Goal: Book appointment/travel/reservation

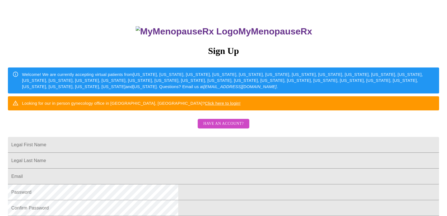
scroll to position [56, 0]
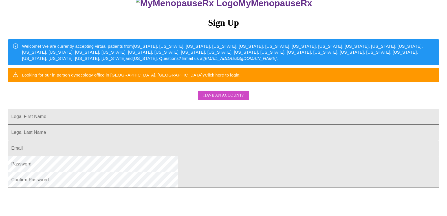
click at [168, 124] on input "Legal First Name" at bounding box center [223, 117] width 431 height 16
type input "z"
type input "[PERSON_NAME]"
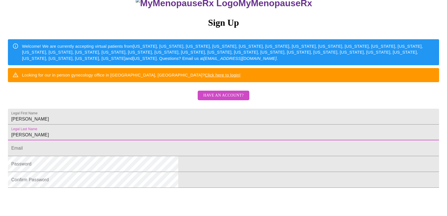
type input "[PERSON_NAME]"
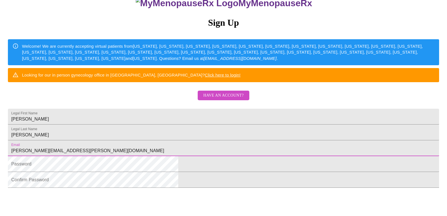
type input "[PERSON_NAME][EMAIL_ADDRESS][PERSON_NAME][DOMAIN_NAME]"
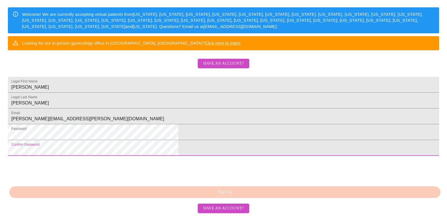
scroll to position [132, 0]
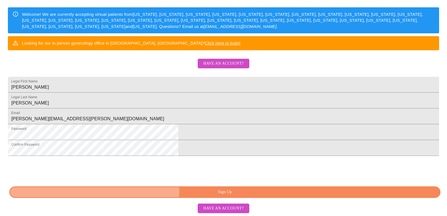
click at [188, 190] on span "Sign Up" at bounding box center [225, 191] width 418 height 7
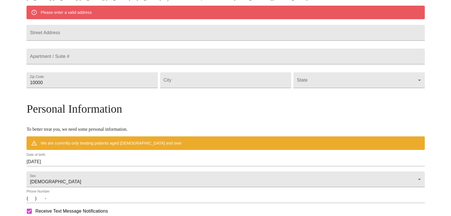
scroll to position [110, 0]
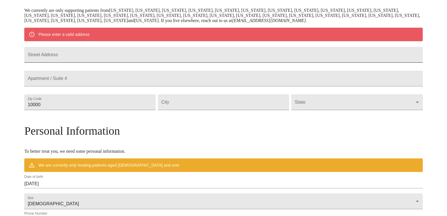
click at [101, 58] on input "Street Address" at bounding box center [223, 55] width 398 height 16
type input "[STREET_ADDRESS][PERSON_NAME]"
type input "04965"
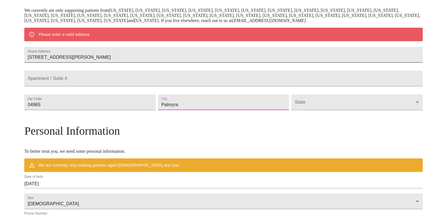
type input "Palmyra"
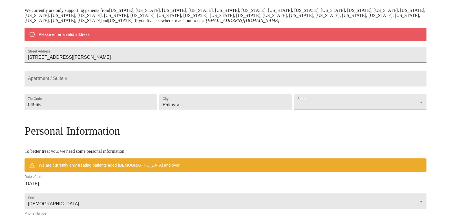
click at [295, 120] on body "MyMenopauseRx Welcome to MyMenopauseRx Since it's your first time here, you'll …" at bounding box center [225, 113] width 447 height 440
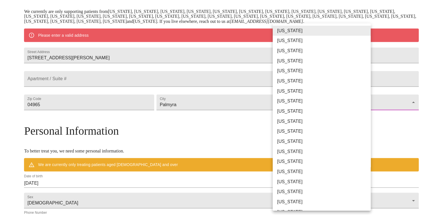
scroll to position [28, 0]
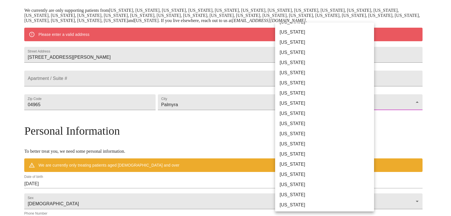
click at [289, 183] on li "[US_STATE]" at bounding box center [326, 184] width 103 height 10
type input "[US_STATE]"
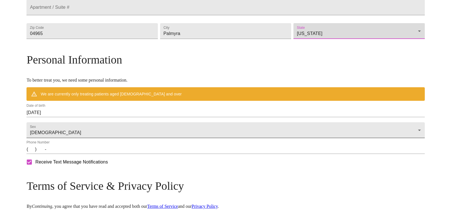
scroll to position [166, 0]
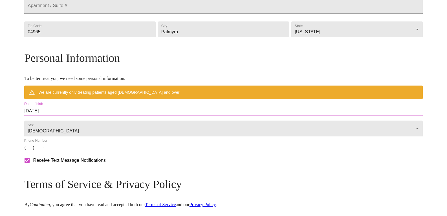
click at [76, 115] on input "[DATE]" at bounding box center [223, 110] width 398 height 9
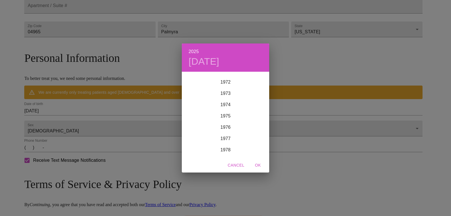
scroll to position [824, 0]
click at [225, 132] on div "1977" at bounding box center [225, 134] width 87 height 11
click at [198, 102] on div "Apr" at bounding box center [196, 103] width 29 height 21
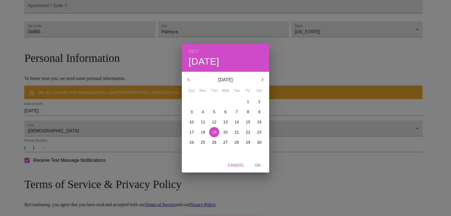
click at [205, 131] on p "18" at bounding box center [203, 132] width 5 height 6
click at [98, 136] on div "1977 Mon, Apr [DATE][PERSON_NAME] Tue Wed Thu Fri Sat 27 28 29 30 31 1 2 3 4 5 …" at bounding box center [225, 108] width 451 height 216
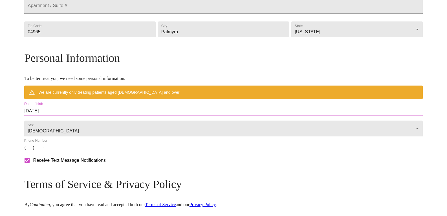
click at [93, 115] on input "[DATE]" at bounding box center [223, 110] width 398 height 9
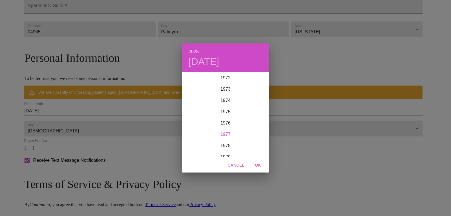
click at [225, 132] on div "1977" at bounding box center [225, 134] width 87 height 11
click at [196, 104] on div "Apr" at bounding box center [196, 103] width 29 height 21
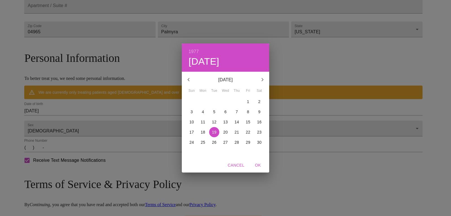
click at [203, 130] on p "18" at bounding box center [203, 132] width 5 height 6
click at [259, 162] on span "OK" at bounding box center [258, 165] width 14 height 7
type input "[DATE]"
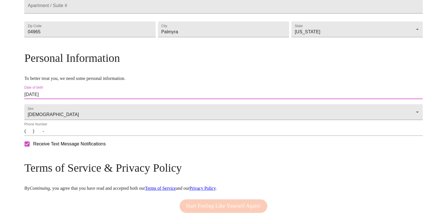
click at [77, 136] on input "(   )    -" at bounding box center [223, 131] width 398 height 9
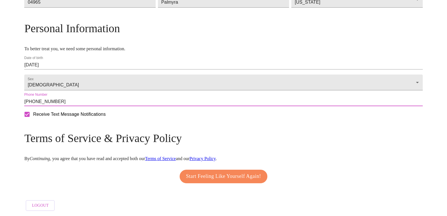
scroll to position [212, 0]
type input "[PHONE_NUMBER]"
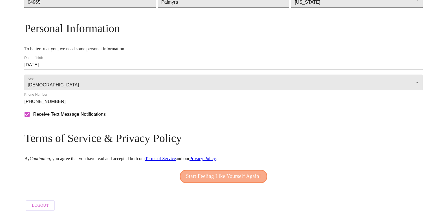
click at [211, 172] on span "Start Feeling Like Yourself Again!" at bounding box center [223, 176] width 75 height 9
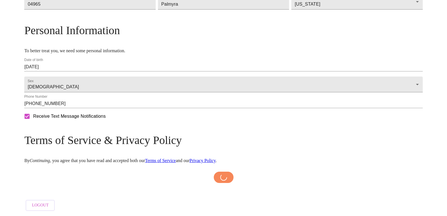
scroll to position [210, 0]
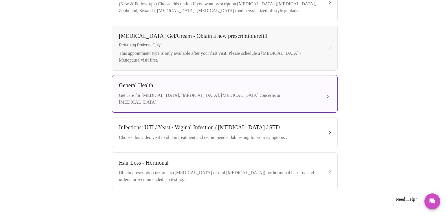
scroll to position [76, 0]
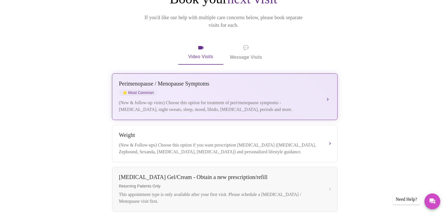
click at [319, 88] on div "[MEDICAL_DATA] / Menopause Symptoms ⭐ Most Common (New & follow-up visits) Choo…" at bounding box center [225, 96] width 212 height 32
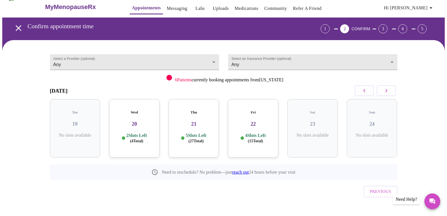
click at [128, 121] on h3 "20" at bounding box center [134, 124] width 41 height 6
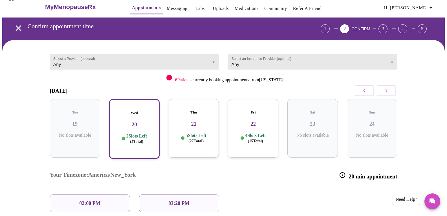
scroll to position [34, 0]
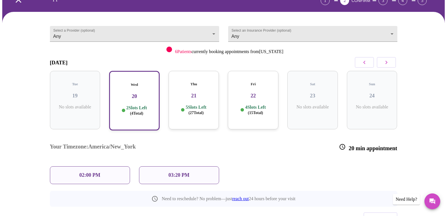
click at [172, 172] on p "03:20 PM" at bounding box center [178, 175] width 21 height 6
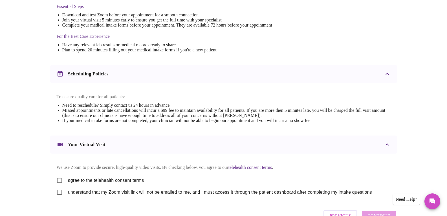
scroll to position [169, 0]
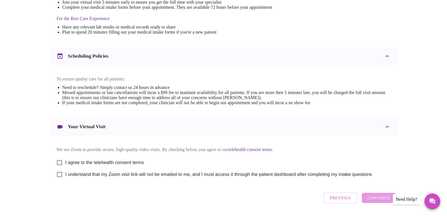
click at [59, 164] on input "I agree to the telehealth consent terms" at bounding box center [60, 163] width 12 height 12
checkbox input "true"
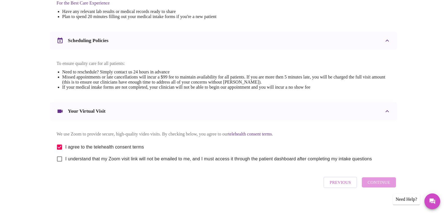
scroll to position [193, 0]
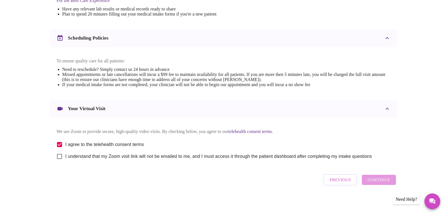
click at [61, 155] on input "I understand that my Zoom visit link will not be emailed to me, and I must acce…" at bounding box center [60, 156] width 12 height 12
checkbox input "true"
click at [384, 182] on span "Continue" at bounding box center [379, 179] width 23 height 7
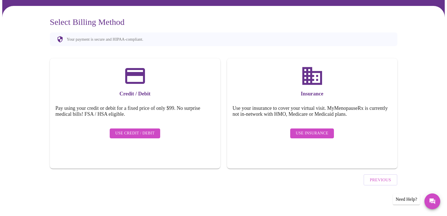
scroll to position [24, 0]
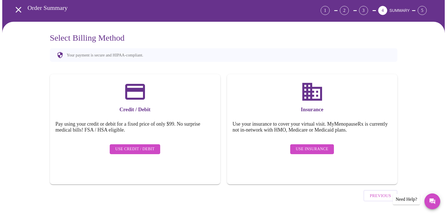
click at [301, 146] on span "Use Insurance" at bounding box center [312, 149] width 32 height 7
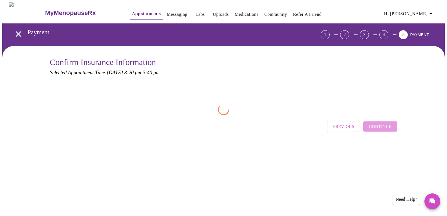
scroll to position [0, 0]
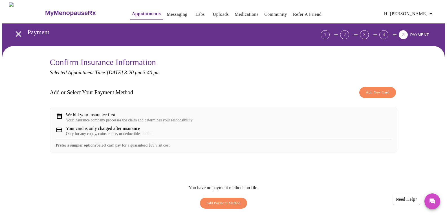
click at [366, 92] on span "Add New Card" at bounding box center [377, 92] width 23 height 6
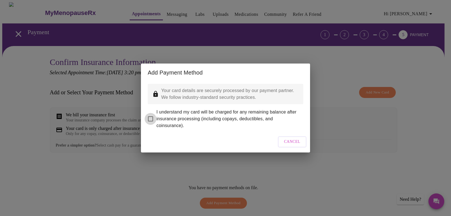
click at [148, 116] on input "I understand my card will be charged for any remaining balance after insurance …" at bounding box center [151, 119] width 12 height 12
checkbox input "true"
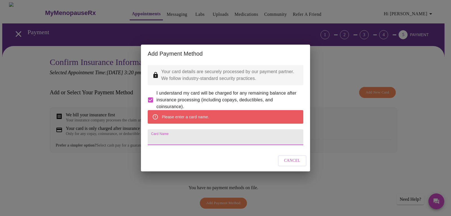
click at [171, 139] on input "Card Name" at bounding box center [226, 137] width 156 height 16
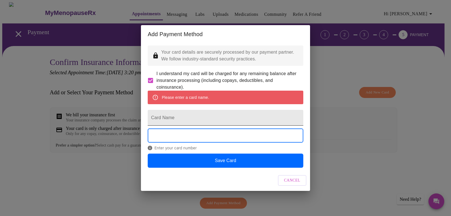
click at [171, 118] on input "Card Name" at bounding box center [226, 118] width 156 height 16
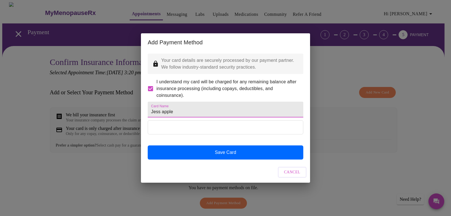
type input "Jess apple"
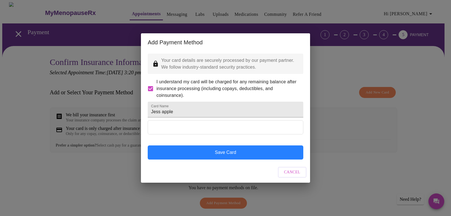
click at [188, 158] on button "Save Card" at bounding box center [226, 152] width 156 height 14
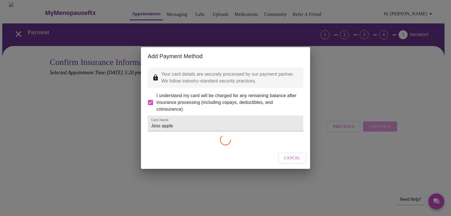
checkbox input "false"
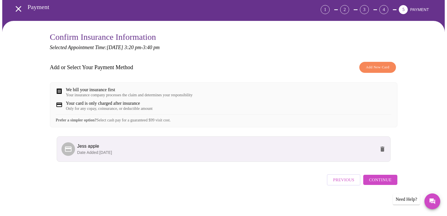
scroll to position [30, 0]
click at [383, 180] on span "Continue" at bounding box center [380, 179] width 23 height 7
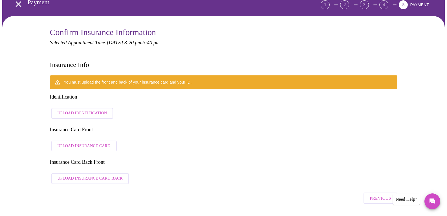
click at [84, 110] on span "Upload Identification" at bounding box center [83, 113] width 50 height 7
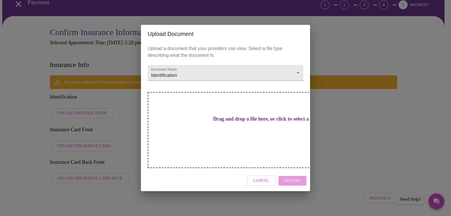
click at [354, 109] on div "Upload Document Upload a document that your providers can view. Select a file t…" at bounding box center [225, 108] width 451 height 216
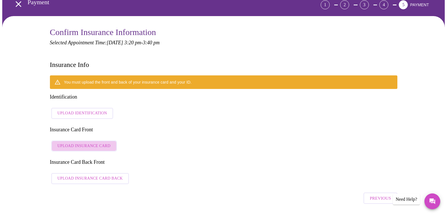
click at [86, 142] on span "Upload Insurance Card" at bounding box center [84, 145] width 53 height 7
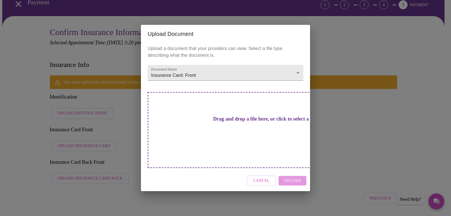
click at [238, 133] on div "Drag and drop a file here, or click to select a file" at bounding box center [265, 130] width 235 height 76
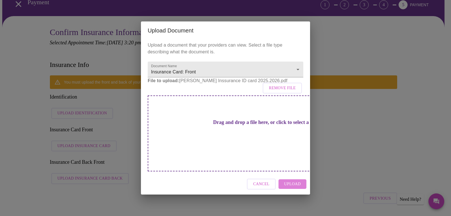
click at [288, 181] on span "Upload" at bounding box center [292, 184] width 17 height 7
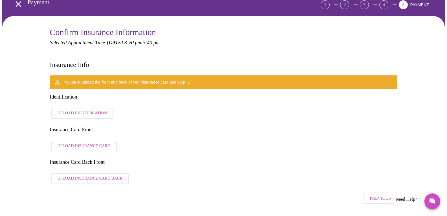
click at [223, 88] on div "You must upload the front and back of your insurance card and your ID. Identifi…" at bounding box center [224, 130] width 348 height 111
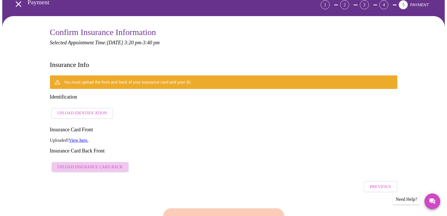
click at [108, 162] on button "Upload Insurance Card Back" at bounding box center [90, 167] width 78 height 11
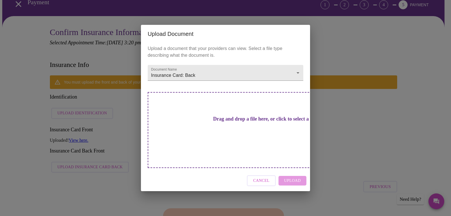
click at [262, 122] on h3 "Drag and drop a file here, or click to select a file" at bounding box center [265, 119] width 156 height 6
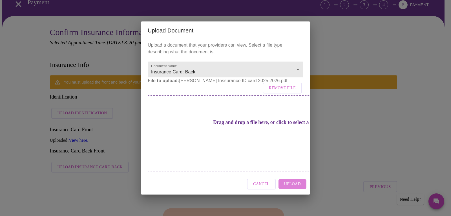
click at [298, 181] on span "Upload" at bounding box center [292, 184] width 17 height 7
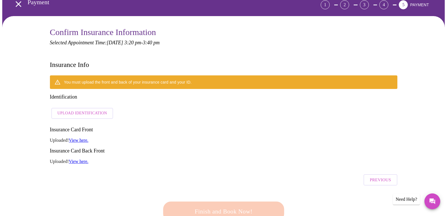
click at [82, 110] on span "Upload Identification" at bounding box center [83, 113] width 50 height 7
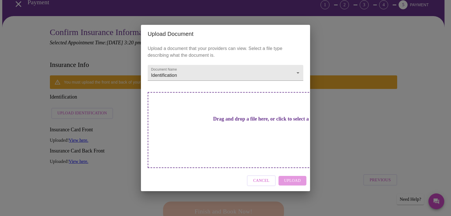
click at [196, 120] on h3 "Drag and drop a file here, or click to select a file" at bounding box center [265, 119] width 156 height 6
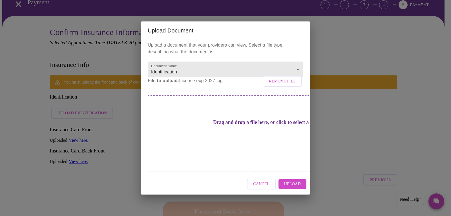
click at [290, 181] on span "Upload" at bounding box center [292, 184] width 17 height 7
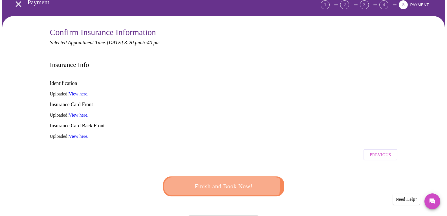
click at [220, 181] on span "Finish and Book Now!" at bounding box center [223, 186] width 104 height 10
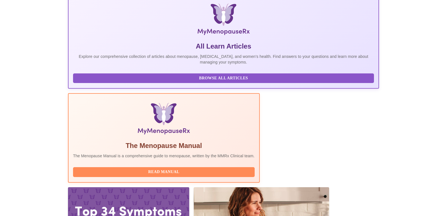
scroll to position [93, 0]
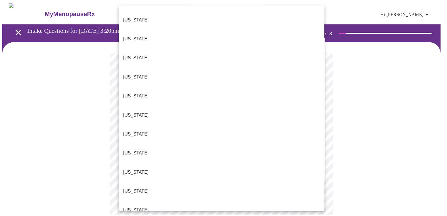
scroll to position [113, 0]
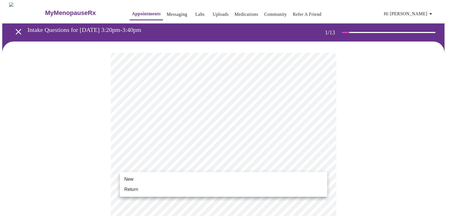
click at [139, 176] on li "New" at bounding box center [224, 179] width 208 height 10
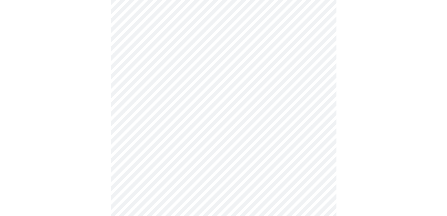
scroll to position [254, 0]
click at [161, 175] on body "MyMenopauseRx Appointments Messaging Labs Uploads Medications Community Refer a…" at bounding box center [225, 2] width 447 height 508
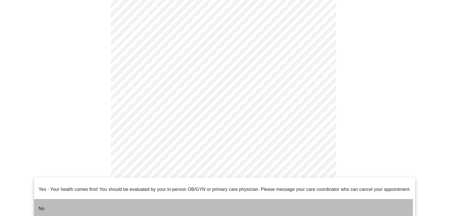
click at [67, 200] on li "No" at bounding box center [224, 208] width 381 height 19
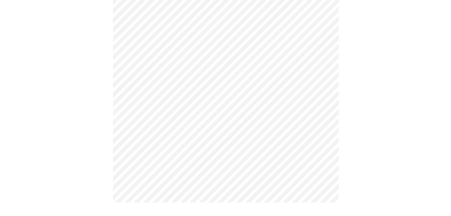
scroll to position [0, 0]
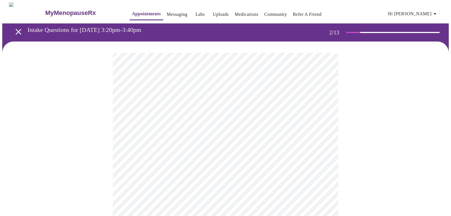
click at [147, 115] on body "MyMenopauseRx Appointments Messaging Labs Uploads Medications Community Refer a…" at bounding box center [225, 171] width 447 height 339
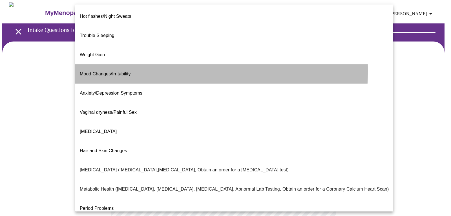
click at [105, 71] on span "Mood Changes/Irritability" at bounding box center [105, 73] width 51 height 5
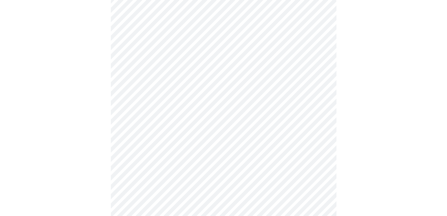
scroll to position [56, 0]
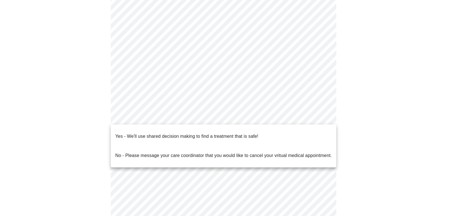
click at [135, 115] on body "MyMenopauseRx Appointments Messaging Labs Uploads Medications Community Refer a…" at bounding box center [225, 114] width 447 height 336
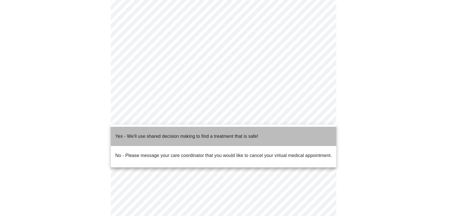
click at [136, 133] on p "Yes - We'll use shared decision making to find a treatment that is safe!" at bounding box center [186, 136] width 143 height 7
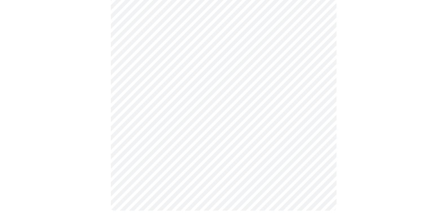
scroll to position [104, 0]
drag, startPoint x: 369, startPoint y: 103, endPoint x: 381, endPoint y: 63, distance: 41.1
click at [371, 100] on div at bounding box center [223, 77] width 443 height 281
click at [102, 144] on div at bounding box center [223, 77] width 443 height 281
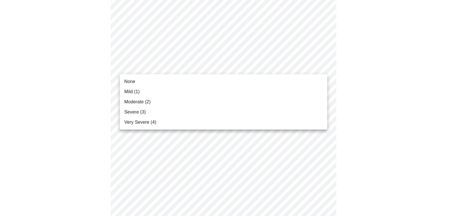
click at [145, 92] on li "Mild (1)" at bounding box center [224, 92] width 208 height 10
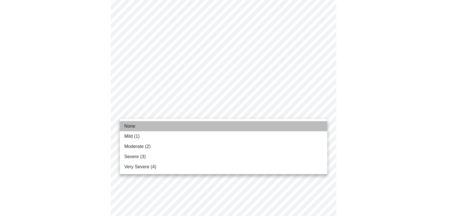
click at [134, 128] on span "None" at bounding box center [129, 126] width 11 height 7
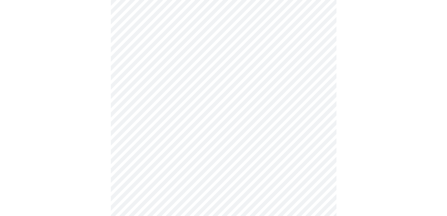
scroll to position [85, 0]
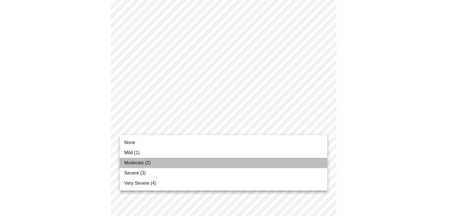
click at [138, 159] on li "Moderate (2)" at bounding box center [224, 163] width 208 height 10
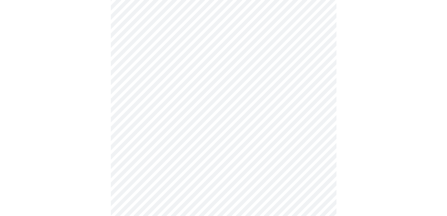
scroll to position [113, 0]
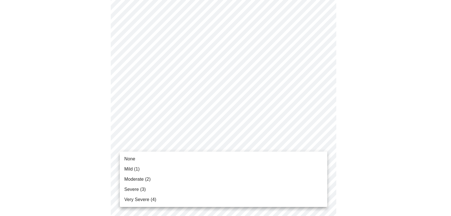
click at [133, 175] on li "Moderate (2)" at bounding box center [224, 179] width 208 height 10
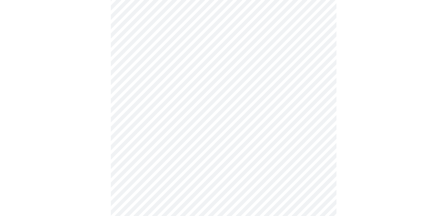
scroll to position [141, 0]
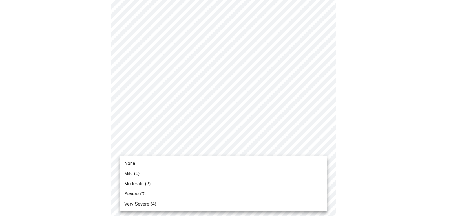
click at [136, 186] on span "Moderate (2)" at bounding box center [137, 183] width 26 height 7
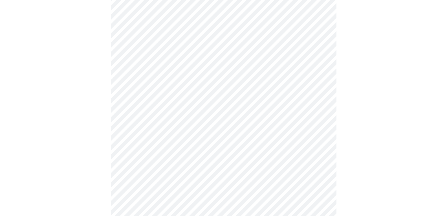
scroll to position [169, 0]
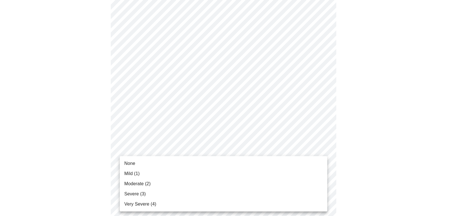
click at [133, 160] on body "MyMenopauseRx Appointments Messaging Labs Uploads Medications Community Refer a…" at bounding box center [225, 188] width 447 height 711
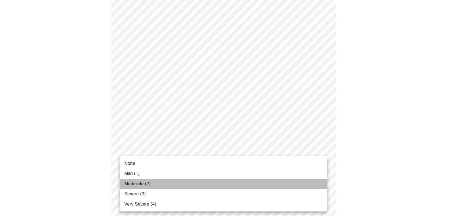
click at [133, 181] on span "Moderate (2)" at bounding box center [137, 183] width 26 height 7
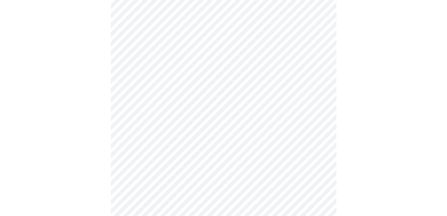
scroll to position [254, 0]
click at [127, 172] on body "MyMenopauseRx Appointments Messaging Labs Uploads Medications Community Refer a…" at bounding box center [225, 99] width 447 height 703
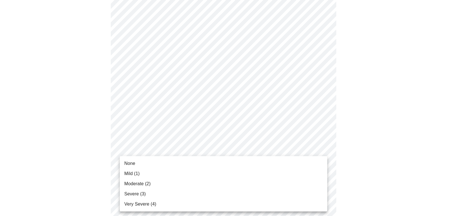
click at [133, 185] on span "Moderate (2)" at bounding box center [137, 183] width 26 height 7
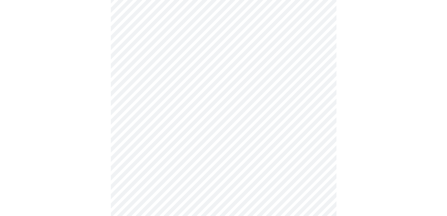
scroll to position [310, 0]
click at [133, 158] on body "MyMenopauseRx Appointments Messaging Labs Uploads Medications Community Refer a…" at bounding box center [225, 39] width 447 height 695
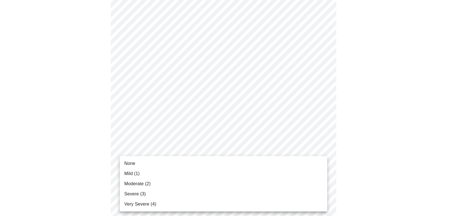
click at [133, 172] on span "Mild (1)" at bounding box center [132, 173] width 16 height 7
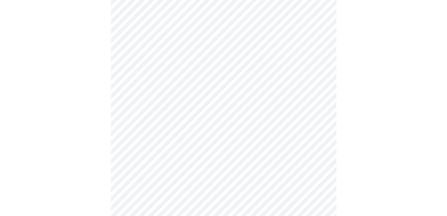
scroll to position [367, 0]
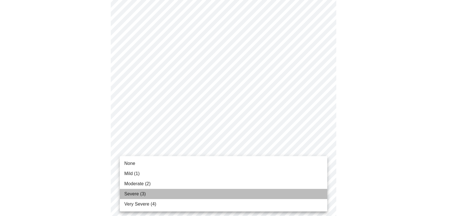
click at [138, 189] on li "Severe (3)" at bounding box center [224, 194] width 208 height 10
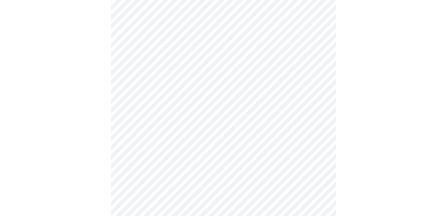
scroll to position [423, 0]
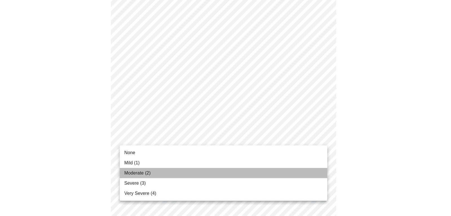
click at [133, 171] on span "Moderate (2)" at bounding box center [137, 173] width 26 height 7
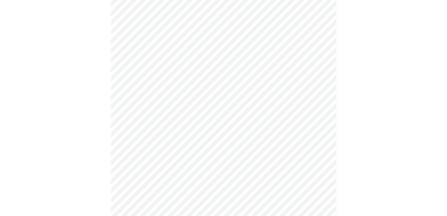
scroll to position [230, 0]
click at [179, 144] on body "MyMenopauseRx Appointments Messaging Labs Uploads Medications Community Refer a…" at bounding box center [225, 107] width 447 height 671
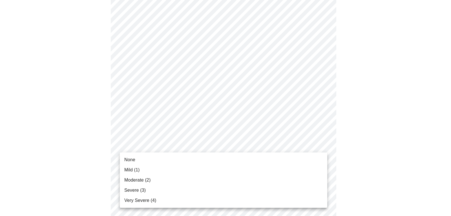
click at [144, 185] on li "Severe (3)" at bounding box center [224, 190] width 208 height 10
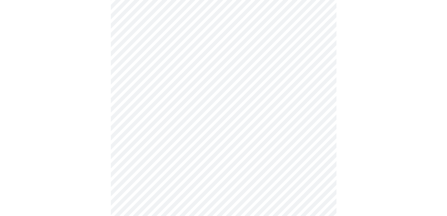
scroll to position [226, 0]
click at [148, 95] on body "MyMenopauseRx Appointments Messaging Labs Uploads Medications Community Refer a…" at bounding box center [225, 44] width 447 height 534
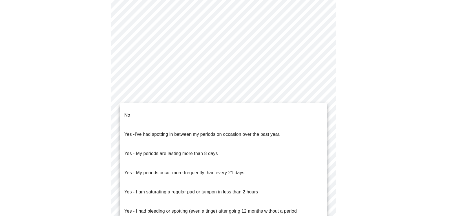
click at [139, 108] on li "No" at bounding box center [224, 115] width 208 height 19
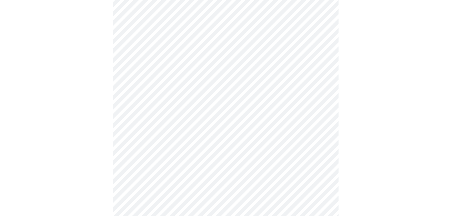
scroll to position [310, 0]
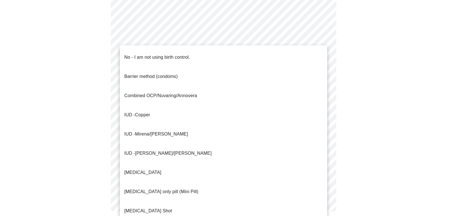
click at [133, 58] on span "No - I am not using birth control." at bounding box center [157, 57] width 66 height 16
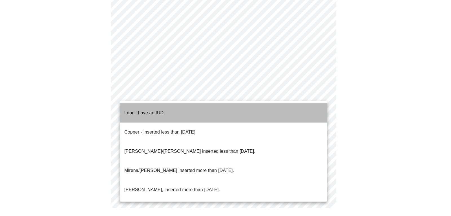
click at [140, 109] on p "I don't have an IUD." at bounding box center [144, 112] width 41 height 7
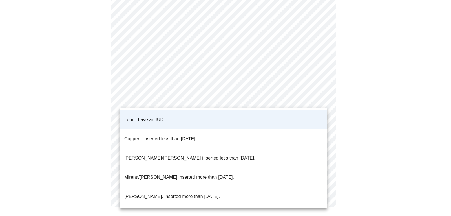
click at [142, 100] on div at bounding box center [225, 108] width 451 height 216
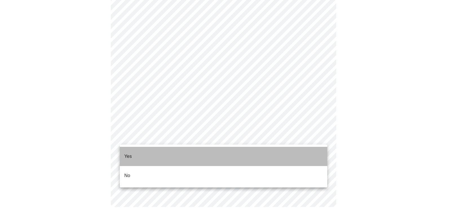
click at [134, 150] on li "Yes" at bounding box center [224, 156] width 208 height 19
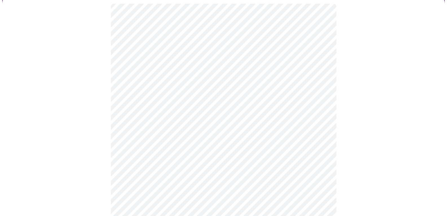
scroll to position [56, 0]
click at [151, 85] on body "MyMenopauseRx Appointments Messaging Labs Uploads Medications Community Refer a…" at bounding box center [225, 148] width 447 height 405
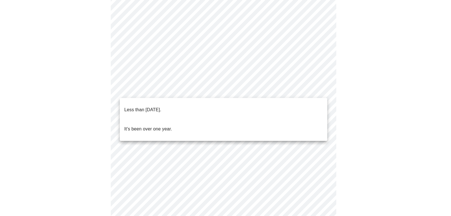
click at [150, 106] on p "Less than [DATE]." at bounding box center [142, 109] width 37 height 7
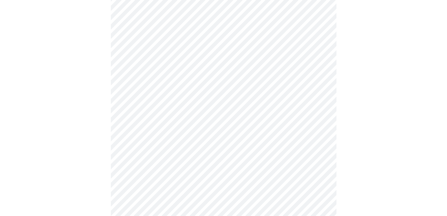
click at [102, 171] on div at bounding box center [223, 160] width 443 height 350
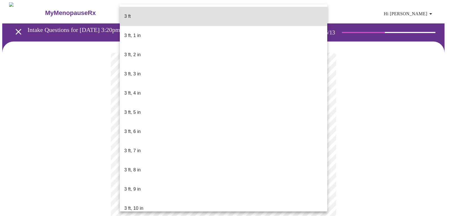
click at [161, 158] on body "MyMenopauseRx Appointments Messaging Labs Uploads Medications Community Refer a…" at bounding box center [225, 152] width 447 height 301
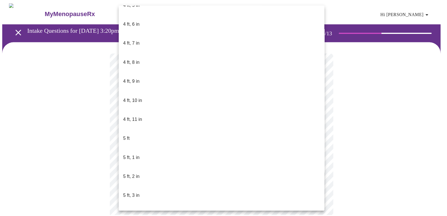
scroll to position [339, 0]
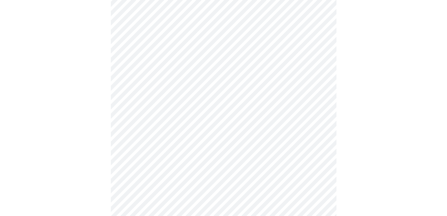
scroll to position [1411, 0]
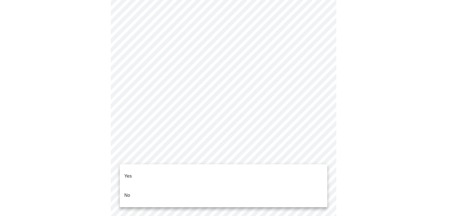
click at [136, 188] on li "No" at bounding box center [224, 195] width 208 height 19
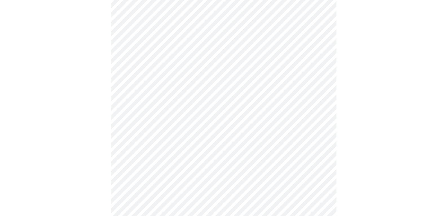
scroll to position [310, 0]
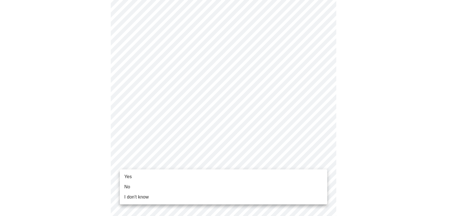
click at [210, 134] on div at bounding box center [225, 108] width 451 height 216
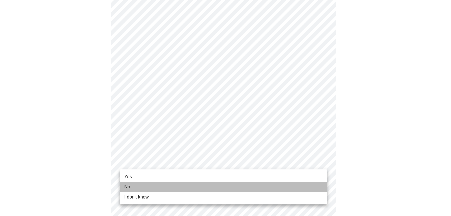
click at [137, 186] on li "No" at bounding box center [224, 187] width 208 height 10
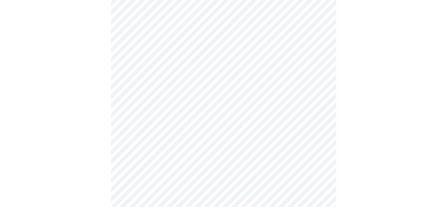
scroll to position [0, 0]
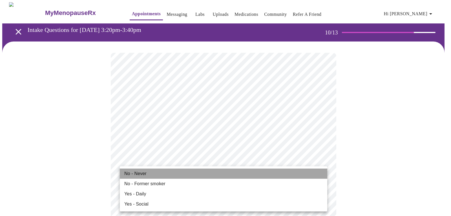
click at [141, 174] on span "No - Never" at bounding box center [135, 173] width 22 height 7
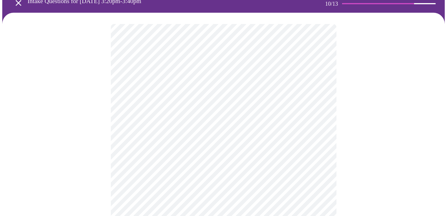
scroll to position [56, 0]
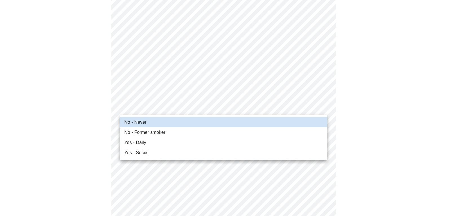
click at [104, 110] on div at bounding box center [225, 108] width 451 height 216
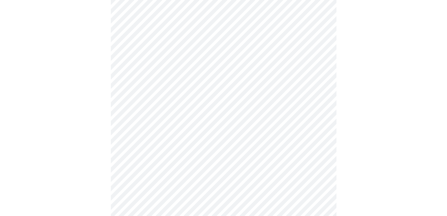
scroll to position [480, 0]
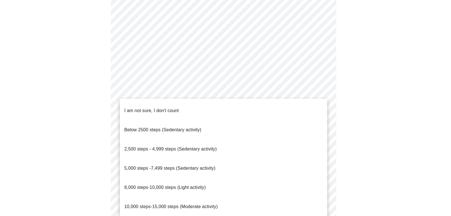
click at [149, 139] on li "2,500 steps - 4,999 steps (Sedentary activity)" at bounding box center [224, 148] width 208 height 19
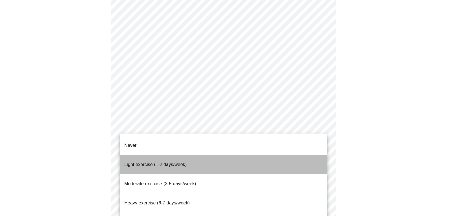
click at [150, 162] on span "Light exercise (1-2 days/week)" at bounding box center [155, 164] width 63 height 5
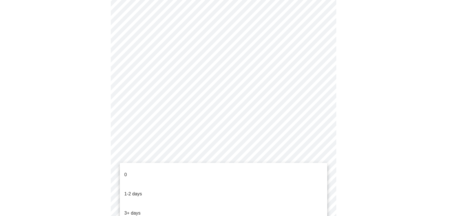
click at [135, 190] on p "1-2 days" at bounding box center [133, 193] width 18 height 7
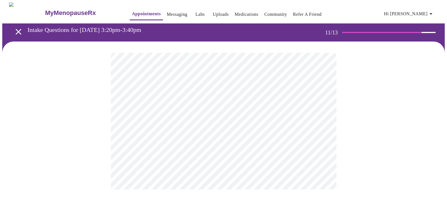
scroll to position [0, 0]
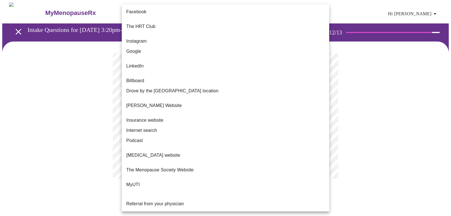
click at [165, 117] on body "MyMenopauseRx Appointments Messaging Labs Uploads Medications Community Refer a…" at bounding box center [225, 96] width 447 height 188
click at [160, 125] on li "Internet search" at bounding box center [226, 130] width 208 height 10
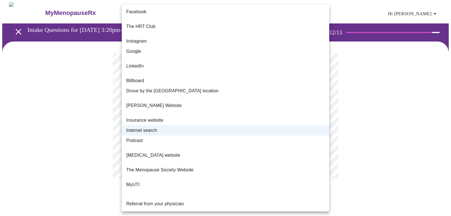
click at [305, 120] on body "MyMenopauseRx Appointments Messaging Labs Uploads Medications Community Refer a…" at bounding box center [225, 96] width 447 height 188
click at [413, 108] on div at bounding box center [225, 108] width 451 height 216
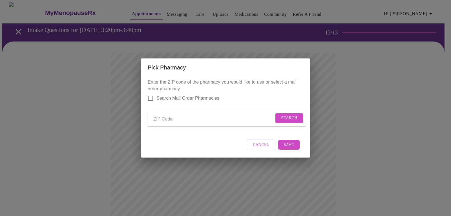
click at [163, 115] on input "Send a message to your care team" at bounding box center [213, 119] width 121 height 9
type input "04965"
click at [284, 117] on span "Search" at bounding box center [289, 118] width 16 height 7
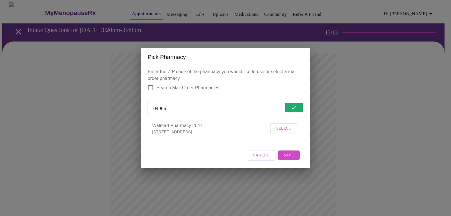
click at [285, 130] on span "Select" at bounding box center [283, 128] width 15 height 7
click at [290, 158] on span "Save" at bounding box center [289, 154] width 10 height 7
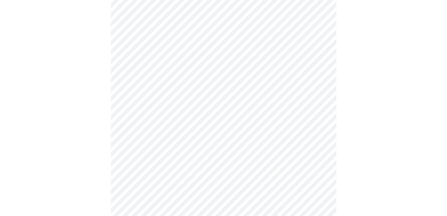
scroll to position [113, 0]
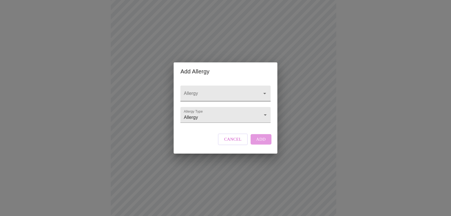
click at [196, 91] on input "Allergy" at bounding box center [217, 96] width 69 height 10
click at [199, 91] on input "Allergy" at bounding box center [217, 96] width 69 height 10
click at [209, 115] on body "MyMenopauseRx Appointments Messaging Labs Uploads Medications Community Refer a…" at bounding box center [225, 101] width 447 height 424
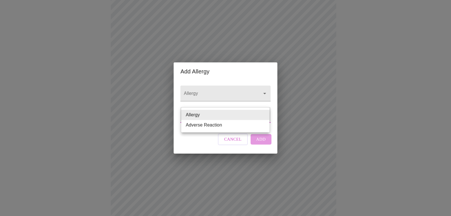
click at [209, 114] on li "Allergy" at bounding box center [225, 115] width 88 height 10
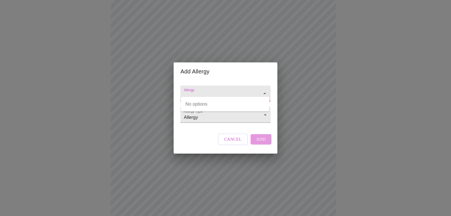
click at [196, 91] on input "Allergy" at bounding box center [217, 96] width 69 height 10
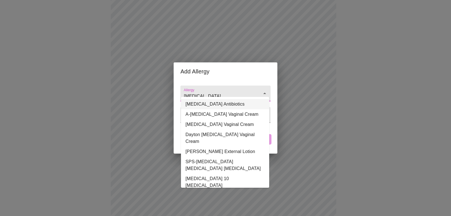
click at [208, 103] on li "[MEDICAL_DATA] Antibiotics" at bounding box center [225, 104] width 88 height 10
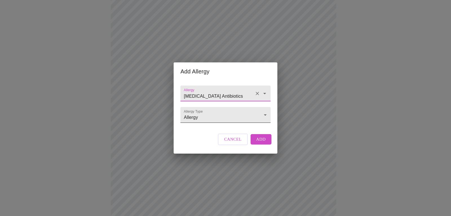
type input "[MEDICAL_DATA] Antibiotics"
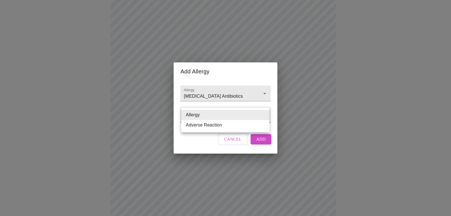
click at [258, 121] on body "MyMenopauseRx Appointments Messaging Labs Uploads Medications Community Refer a…" at bounding box center [225, 101] width 447 height 424
click at [255, 125] on li "Adverse Reaction" at bounding box center [225, 125] width 88 height 10
type input "Adverse Reaction"
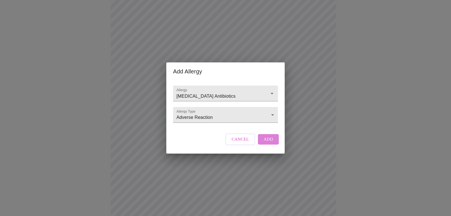
click at [274, 144] on button "Add" at bounding box center [268, 139] width 21 height 10
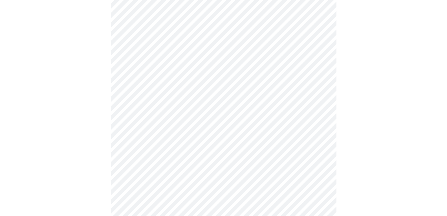
scroll to position [197, 0]
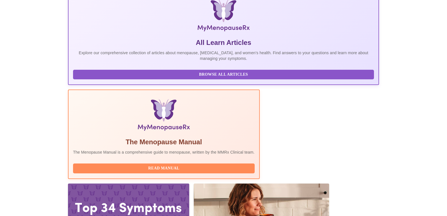
scroll to position [93, 0]
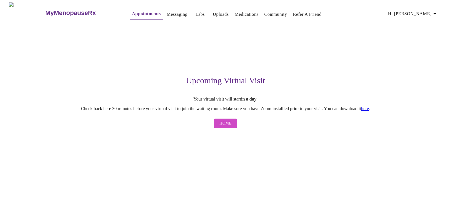
click at [196, 12] on link "Labs" at bounding box center [200, 14] width 9 height 8
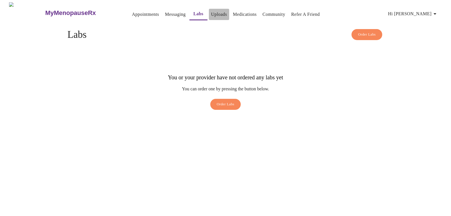
click at [211, 13] on link "Uploads" at bounding box center [219, 14] width 16 height 8
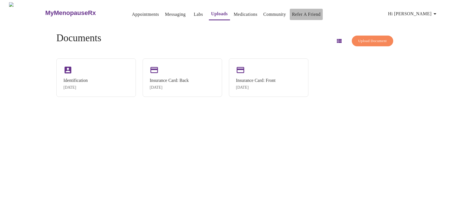
click at [309, 10] on link "Refer a Friend" at bounding box center [306, 14] width 29 height 8
